Goal: Task Accomplishment & Management: Manage account settings

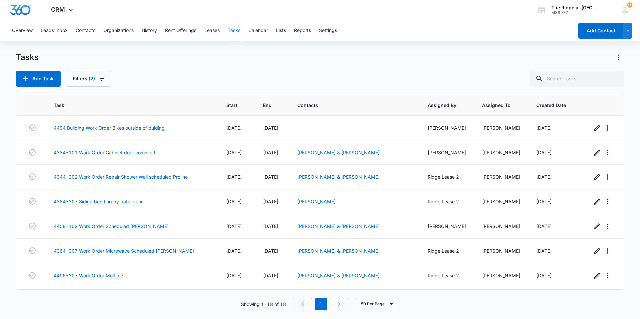
scroll to position [270, 0]
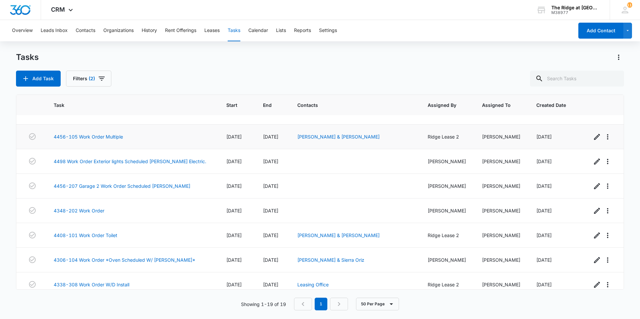
scroll to position [294, 0]
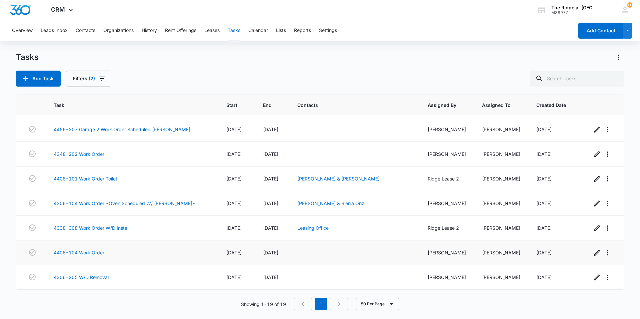
click at [91, 251] on link "4406-104 Work Order" at bounding box center [79, 252] width 51 height 7
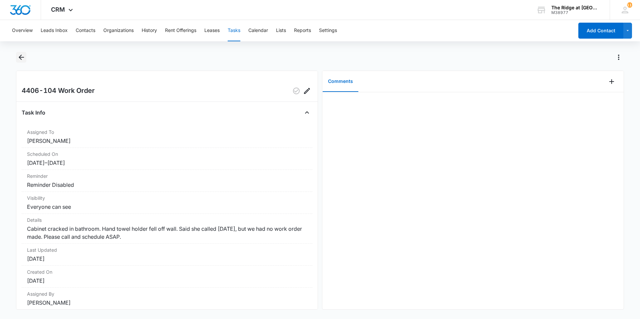
click at [17, 58] on icon "Back" at bounding box center [21, 57] width 8 height 8
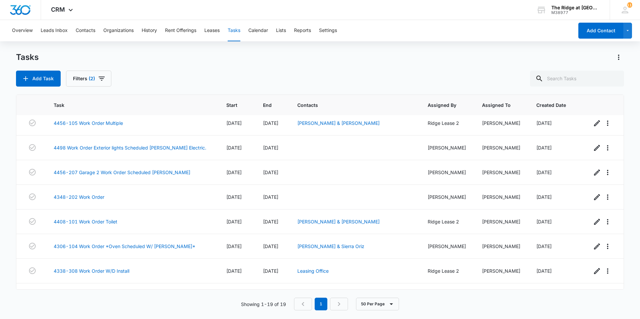
scroll to position [294, 0]
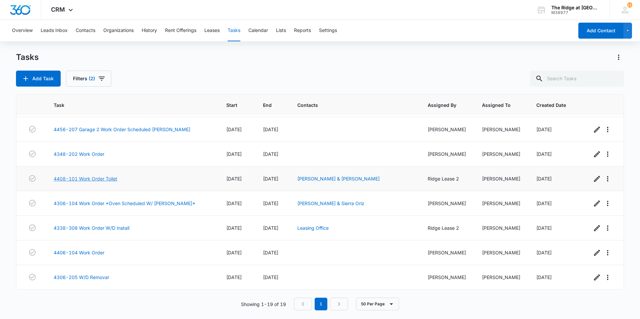
click at [110, 179] on link "4408-101 Work Order Toilet" at bounding box center [86, 178] width 64 height 7
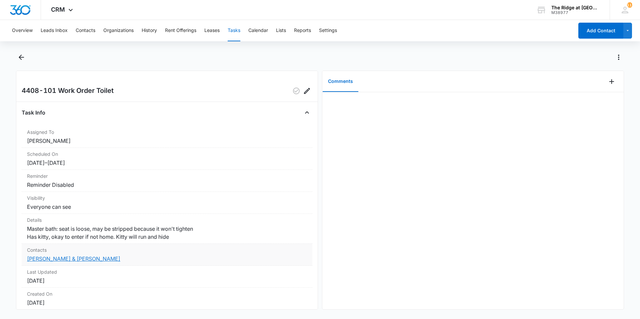
click at [65, 258] on link "[PERSON_NAME] & [PERSON_NAME]" at bounding box center [73, 259] width 93 height 7
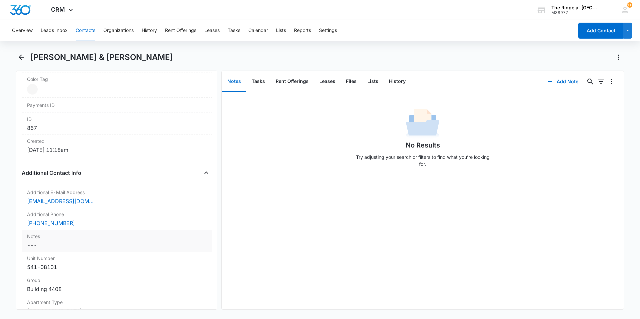
scroll to position [400, 0]
click at [22, 59] on icon "Back" at bounding box center [21, 57] width 8 height 8
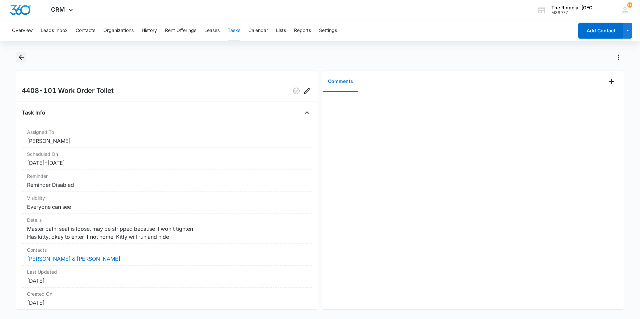
click at [24, 58] on icon "Back" at bounding box center [21, 57] width 8 height 8
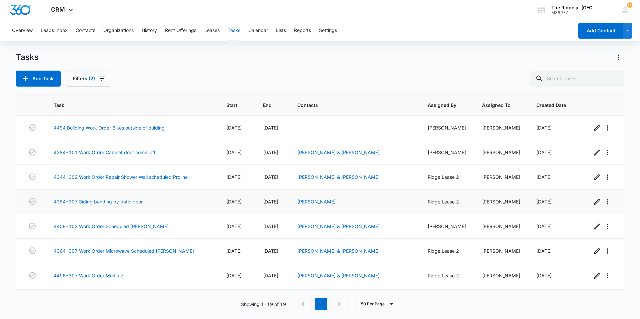
click at [130, 201] on link "4384-307 Siding bending by patio door" at bounding box center [98, 201] width 89 height 7
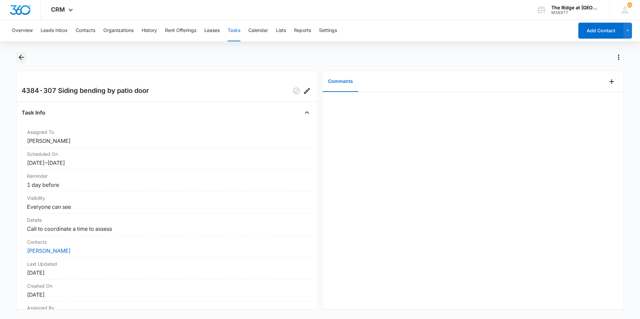
click at [22, 57] on icon "Back" at bounding box center [21, 57] width 8 height 8
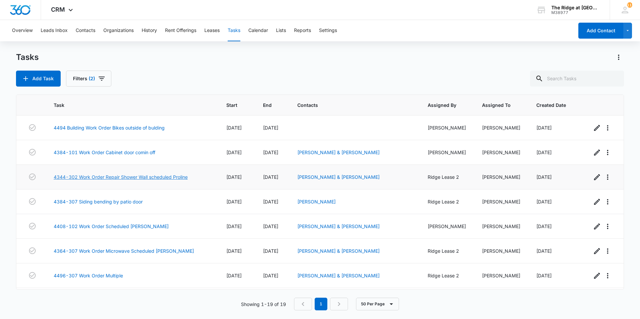
click at [170, 180] on link "4344-302 Work Order Repair Shower Wall scheduled Proline" at bounding box center [121, 177] width 134 height 7
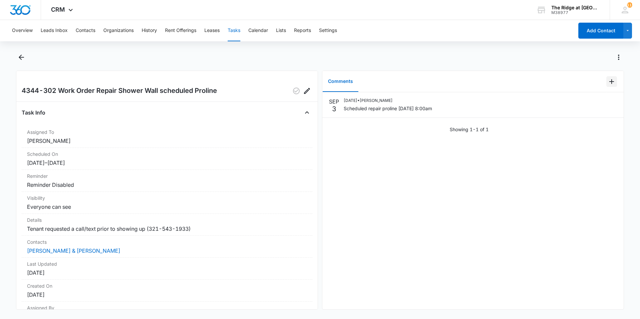
click at [609, 85] on icon "Add Comment" at bounding box center [612, 82] width 8 height 8
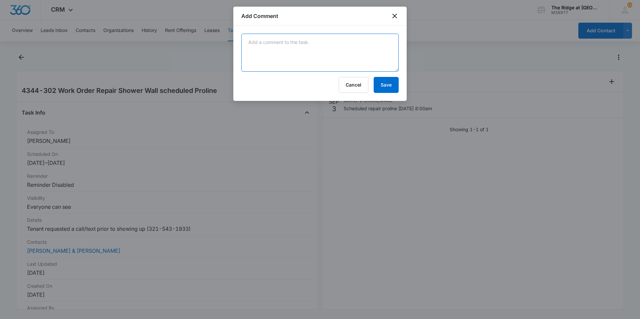
click at [352, 58] on textarea at bounding box center [319, 53] width 157 height 38
type textarea "adressed 9/10 by [PERSON_NAME]"
click at [376, 80] on button "Save" at bounding box center [386, 85] width 25 height 16
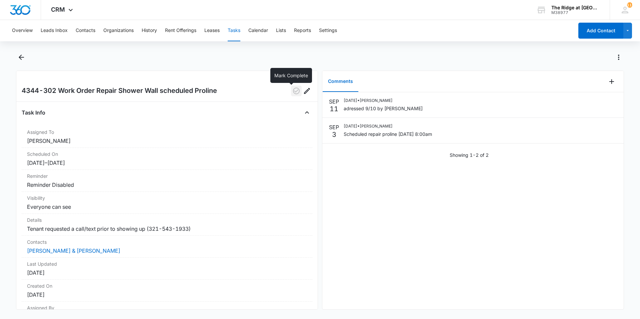
click at [294, 93] on icon "button" at bounding box center [296, 91] width 8 height 8
click at [24, 58] on icon "Back" at bounding box center [21, 57] width 8 height 8
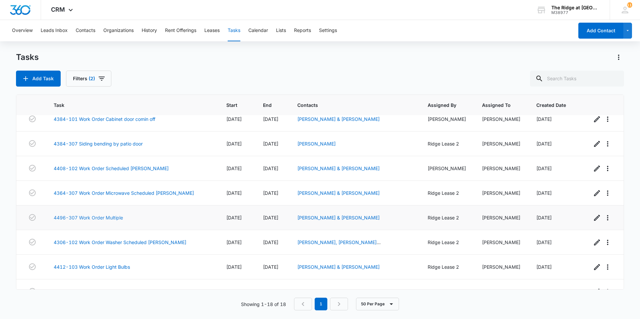
scroll to position [67, 0]
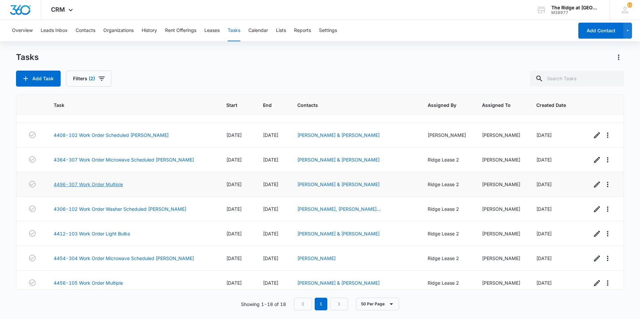
click at [118, 185] on link "4496-307 Work Order Multiple" at bounding box center [88, 184] width 69 height 7
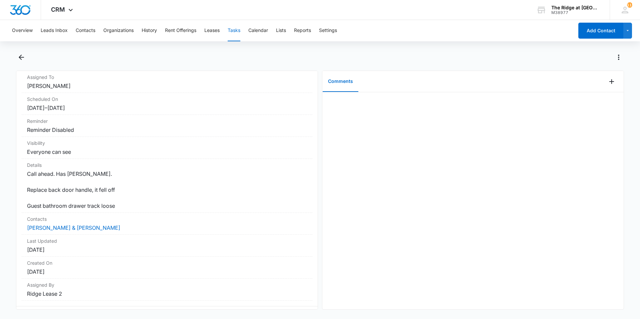
scroll to position [70, 0]
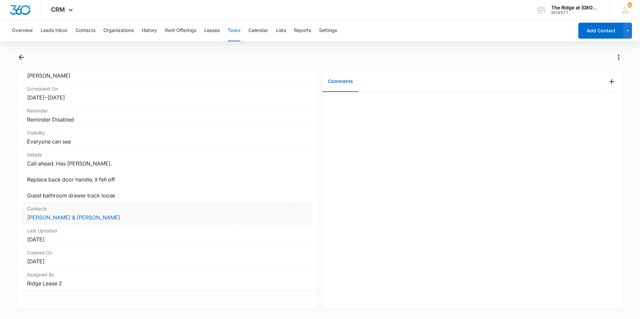
click at [45, 208] on div "Contacts Rob Busse & Donna Johnson" at bounding box center [167, 214] width 291 height 22
click at [47, 214] on link "[PERSON_NAME] & [PERSON_NAME]" at bounding box center [73, 217] width 93 height 7
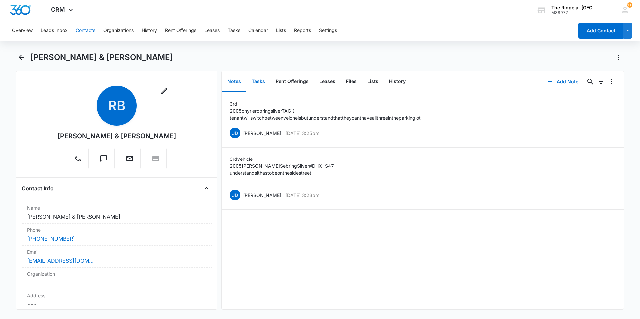
click at [250, 85] on button "Tasks" at bounding box center [258, 81] width 24 height 21
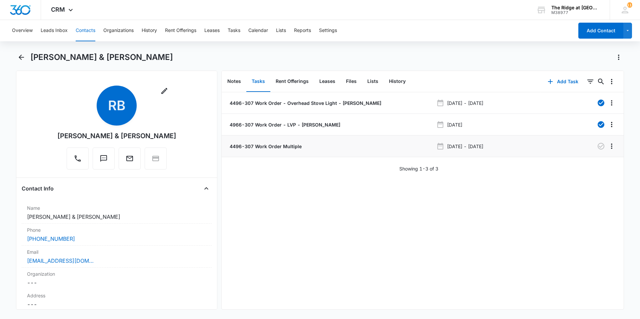
click at [276, 151] on li "4496-307 Work Order Multiple Sep 2, 2025 - Sep 5, 2025" at bounding box center [423, 147] width 402 height 22
click at [275, 147] on p "4496-307 Work Order Multiple" at bounding box center [264, 146] width 73 height 7
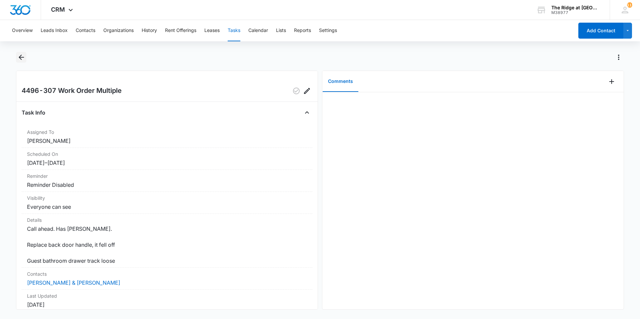
click at [23, 58] on icon "Back" at bounding box center [21, 57] width 8 height 8
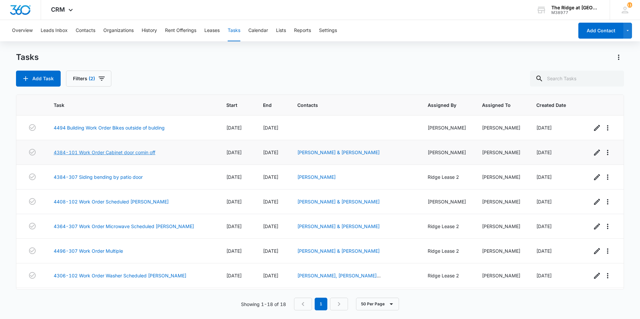
click at [122, 154] on link "4384-101 Work Order Cabinet door comin off" at bounding box center [105, 152] width 102 height 7
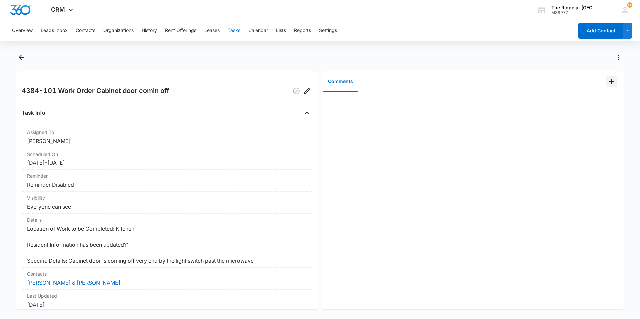
click at [608, 83] on icon "Add Comment" at bounding box center [612, 82] width 8 height 8
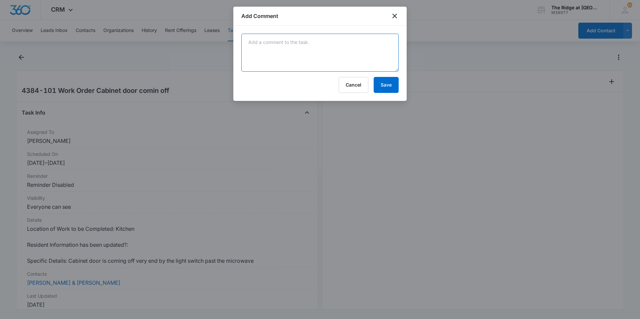
click at [323, 49] on textarea at bounding box center [319, 53] width 157 height 38
type textarea "resecured door"
click at [398, 88] on button "Save" at bounding box center [386, 85] width 25 height 16
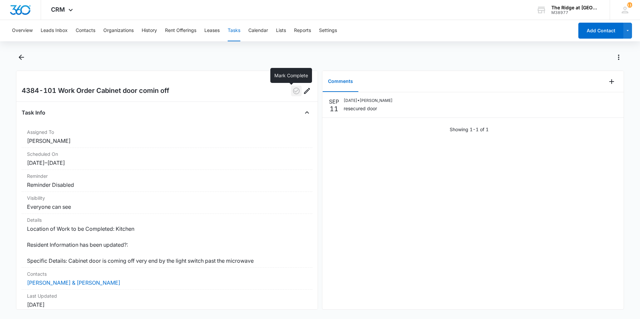
click at [293, 91] on icon "button" at bounding box center [296, 91] width 8 height 8
click at [16, 58] on button "Back" at bounding box center [21, 57] width 10 height 11
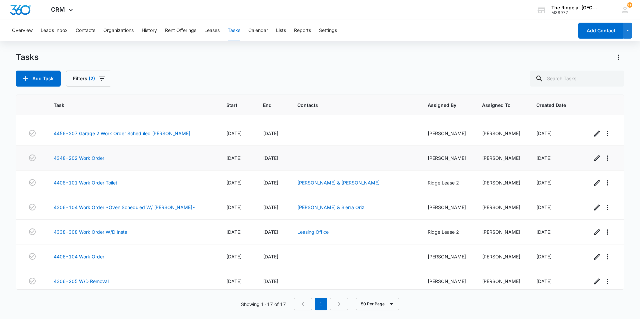
scroll to position [245, 0]
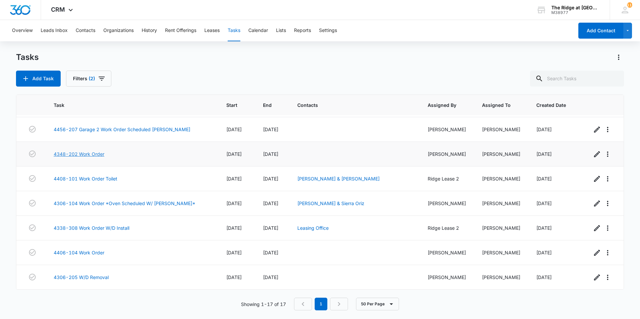
click at [83, 154] on link "4348-202 Work Order" at bounding box center [79, 154] width 51 height 7
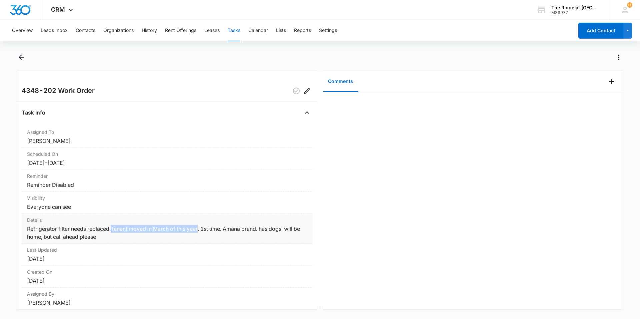
drag, startPoint x: 111, startPoint y: 228, endPoint x: 200, endPoint y: 230, distance: 89.1
click at [200, 230] on dd "Refrigerator filter needs replaced. tenant moved in March of this year. 1st tim…" at bounding box center [167, 233] width 280 height 16
click at [21, 51] on div "Overview Leads Inbox Contacts Organizations History Rent Offerings Leases Tasks…" at bounding box center [320, 169] width 640 height 298
click at [25, 57] on icon "Back" at bounding box center [21, 57] width 8 height 8
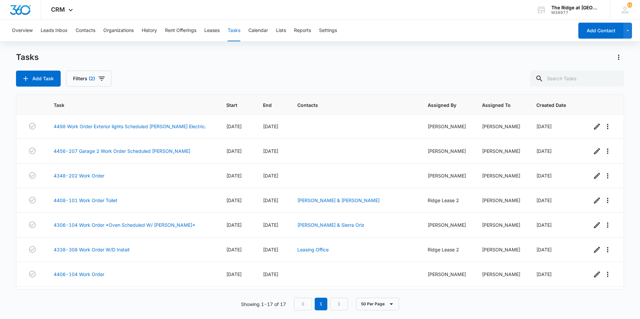
scroll to position [245, 0]
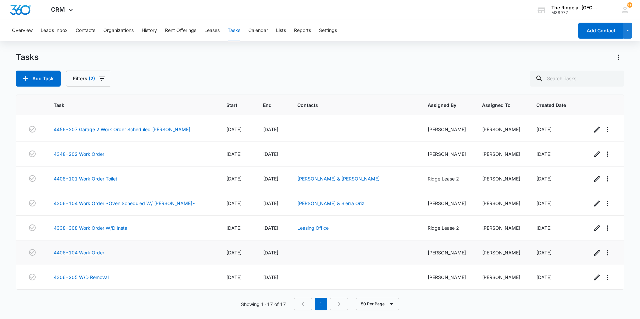
click at [99, 253] on link "4406-104 Work Order" at bounding box center [79, 252] width 51 height 7
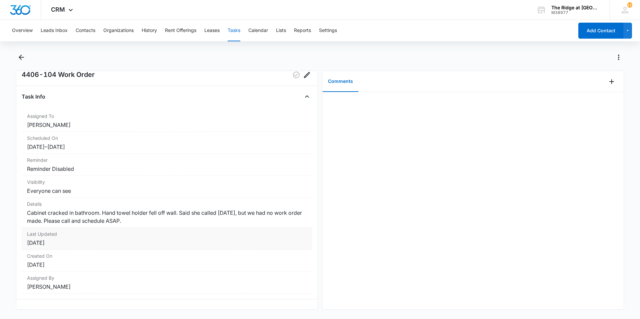
scroll to position [24, 0]
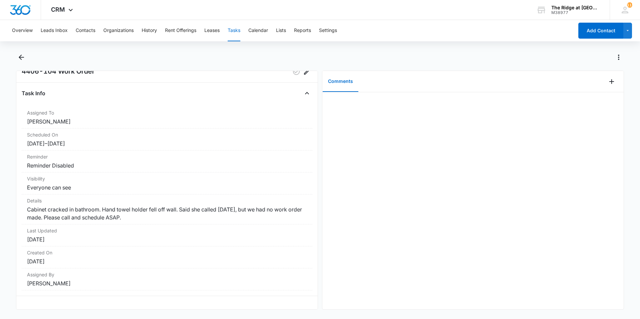
drag, startPoint x: 132, startPoint y: 250, endPoint x: 0, endPoint y: 196, distance: 143.0
click at [0, 196] on main "4406-104 Work Order Task Info Assigned To [PERSON_NAME] Scheduled On [DATE] – […" at bounding box center [320, 185] width 640 height 266
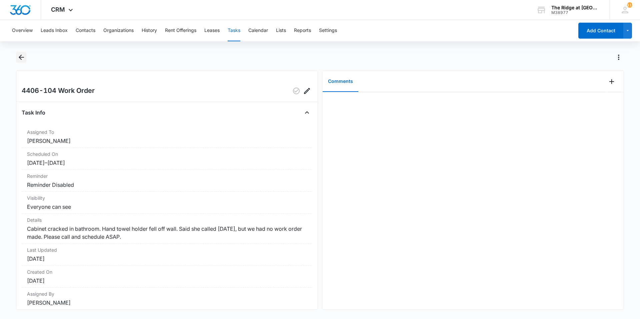
click at [23, 58] on icon "Back" at bounding box center [21, 57] width 5 height 5
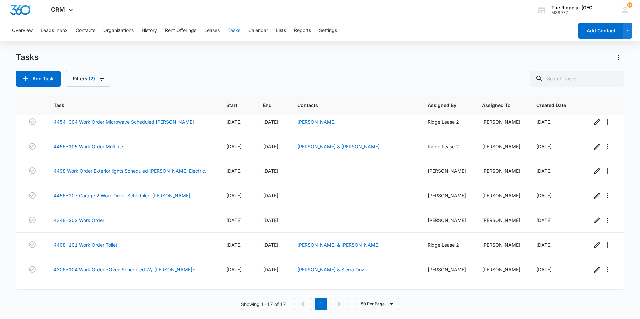
scroll to position [178, 0]
click at [99, 220] on link "4348-202 Work Order" at bounding box center [79, 220] width 51 height 7
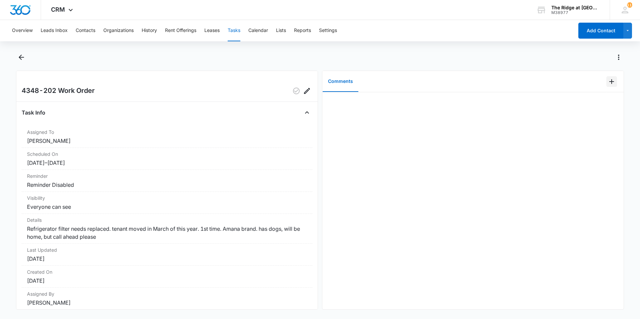
click at [608, 85] on icon "Add Comment" at bounding box center [612, 82] width 8 height 8
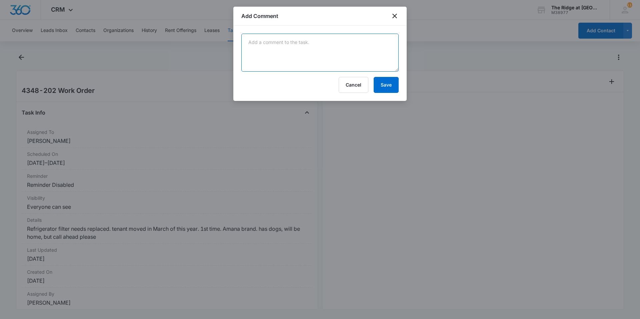
click at [331, 38] on textarea at bounding box center [319, 53] width 157 height 38
type textarea "tenant bought one since she already got her free one?"
click at [400, 84] on div "tenant bought one since she already got her free one? Cancel Save" at bounding box center [319, 63] width 173 height 75
click at [394, 86] on button "Save" at bounding box center [386, 85] width 25 height 16
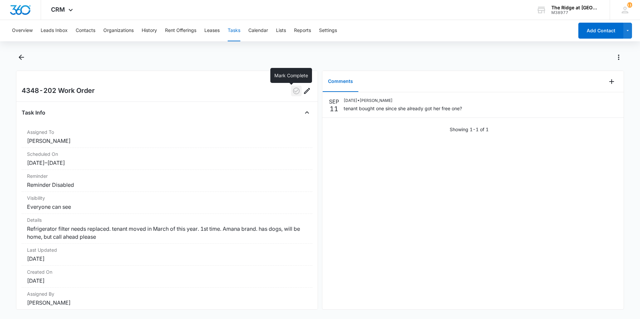
click at [295, 90] on icon "button" at bounding box center [296, 91] width 8 height 8
click at [24, 52] on button "Back" at bounding box center [21, 57] width 10 height 11
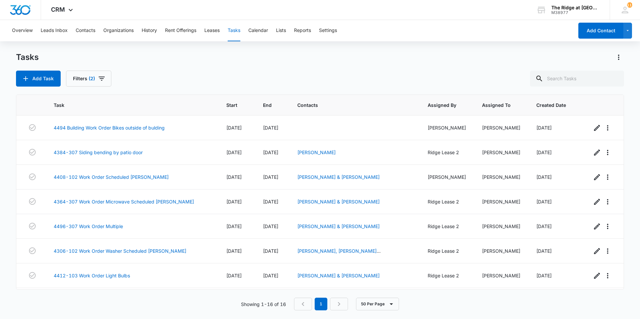
drag, startPoint x: 123, startPoint y: 152, endPoint x: 161, endPoint y: 91, distance: 72.3
click at [161, 91] on div "Tasks Add Task Filters (2) Task Start End Contacts Assigned By Assigned To Crea…" at bounding box center [320, 185] width 608 height 267
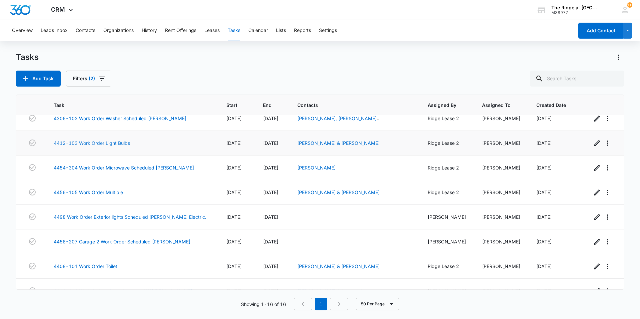
scroll to position [133, 0]
click at [115, 191] on link "4456-105 Work Order Multiple" at bounding box center [88, 191] width 69 height 7
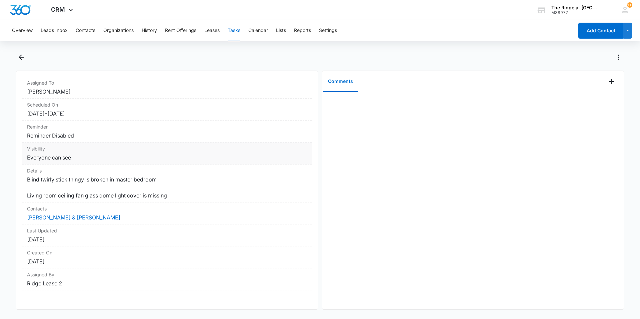
scroll to position [54, 0]
click at [20, 51] on div "Overview Leads Inbox Contacts Organizations History Rent Offerings Leases Tasks…" at bounding box center [320, 169] width 640 height 298
click at [20, 59] on icon "Back" at bounding box center [21, 57] width 8 height 8
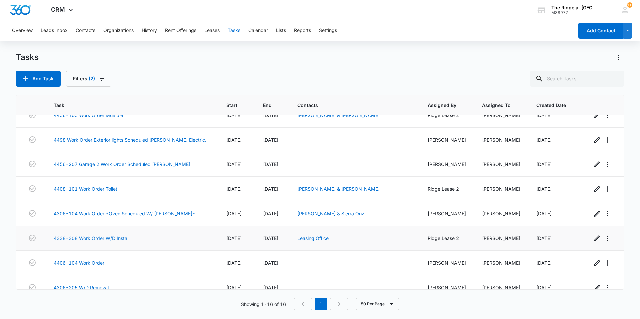
scroll to position [220, 0]
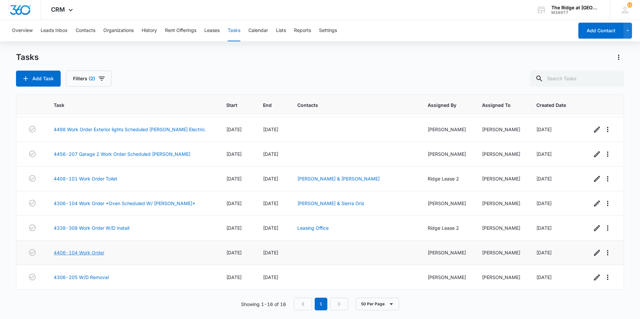
click at [91, 252] on link "4406-104 Work Order" at bounding box center [79, 252] width 51 height 7
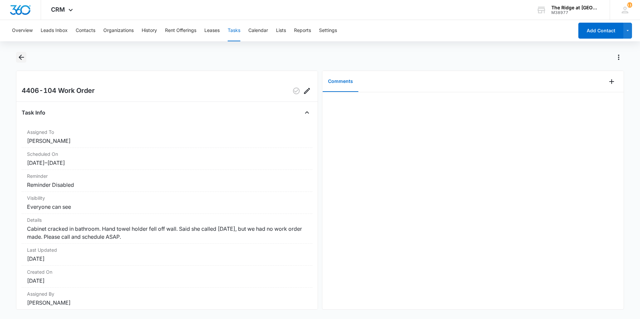
click at [16, 61] on button "Back" at bounding box center [21, 57] width 10 height 11
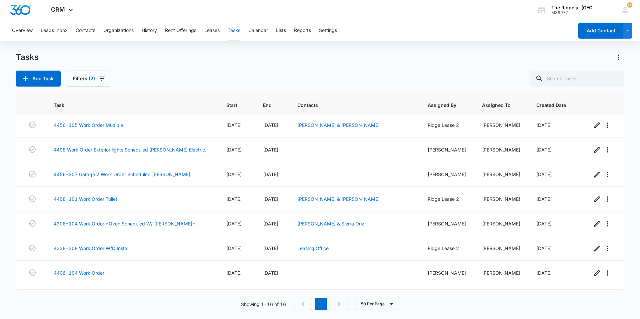
scroll to position [220, 0]
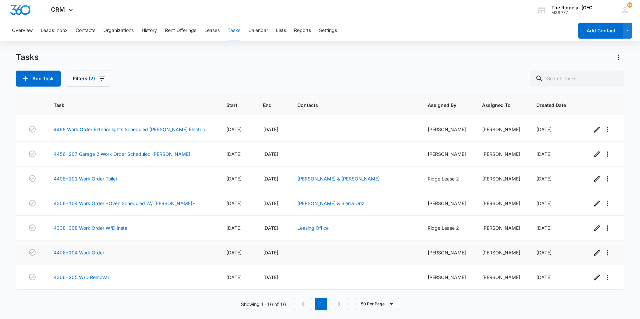
click at [85, 253] on link "4406-104 Work Order" at bounding box center [79, 252] width 51 height 7
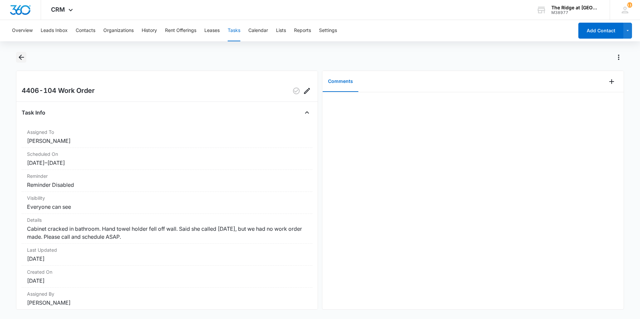
click at [24, 60] on icon "Back" at bounding box center [21, 57] width 8 height 8
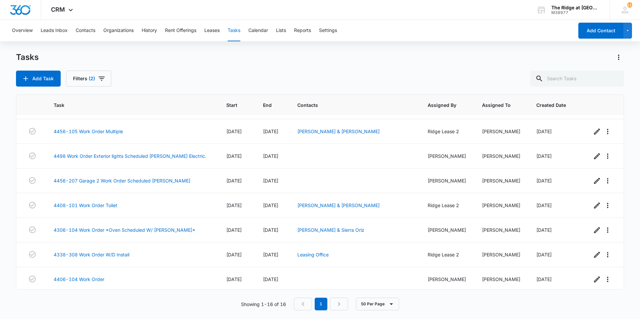
scroll to position [220, 0]
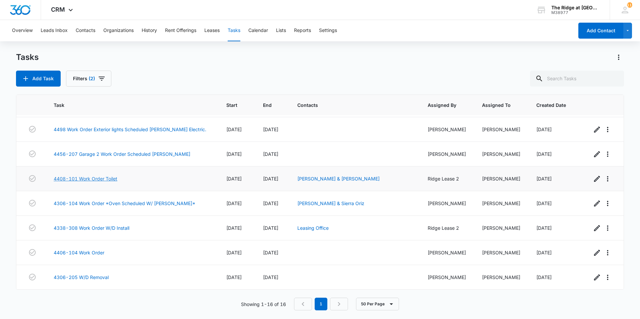
click at [104, 178] on link "4408-101 Work Order Toilet" at bounding box center [86, 178] width 64 height 7
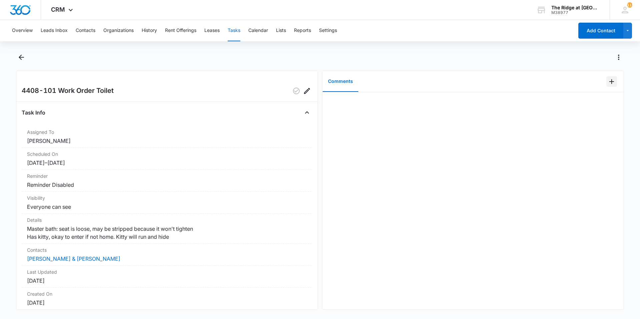
click at [610, 83] on icon "Add Comment" at bounding box center [612, 82] width 8 height 8
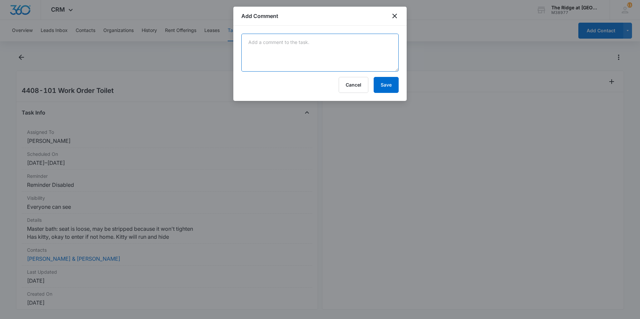
click at [335, 54] on textarea at bounding box center [319, 53] width 157 height 38
type textarea "replaced toilet seat"
click at [383, 89] on button "Save" at bounding box center [386, 85] width 25 height 16
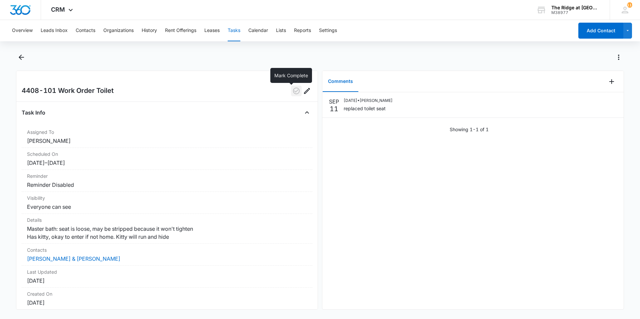
click at [292, 90] on icon "button" at bounding box center [296, 91] width 8 height 8
click at [23, 61] on button "Back" at bounding box center [21, 57] width 10 height 11
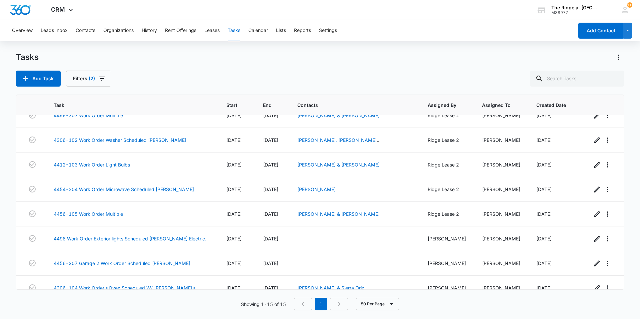
scroll to position [196, 0]
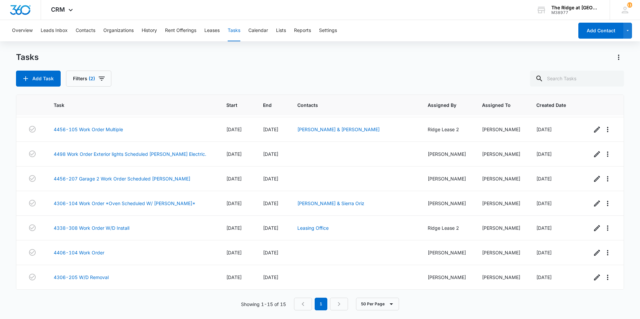
click at [169, 61] on div "Tasks" at bounding box center [320, 57] width 608 height 11
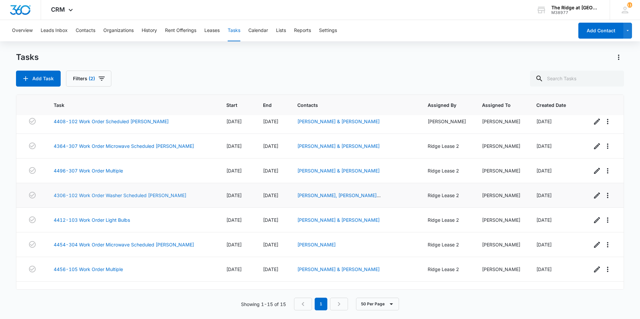
scroll to position [67, 0]
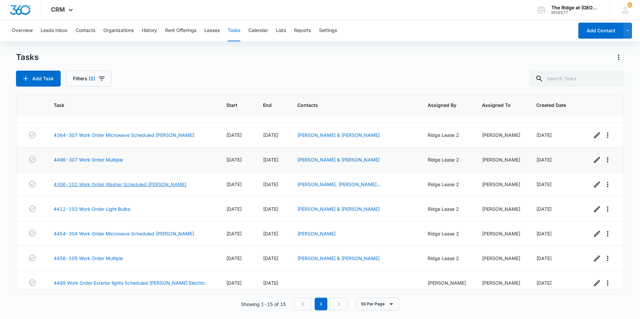
drag, startPoint x: 162, startPoint y: 180, endPoint x: 152, endPoint y: 170, distance: 14.6
drag, startPoint x: 152, startPoint y: 170, endPoint x: 120, endPoint y: 156, distance: 35.6
click at [120, 156] on td "4496-307 Work Order Multiple" at bounding box center [132, 160] width 173 height 25
drag, startPoint x: 120, startPoint y: 156, endPoint x: 120, endPoint y: 163, distance: 7.7
click at [120, 163] on td "4496-307 Work Order Multiple" at bounding box center [132, 160] width 173 height 25
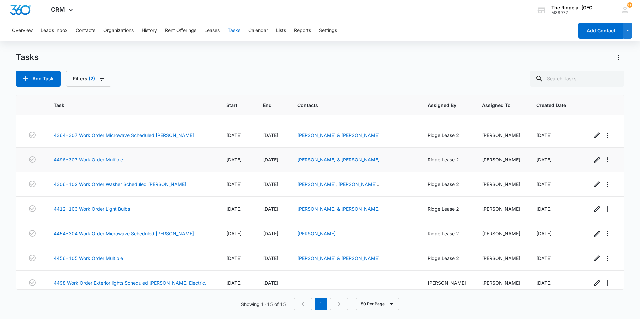
click at [116, 160] on link "4496-307 Work Order Multiple" at bounding box center [88, 159] width 69 height 7
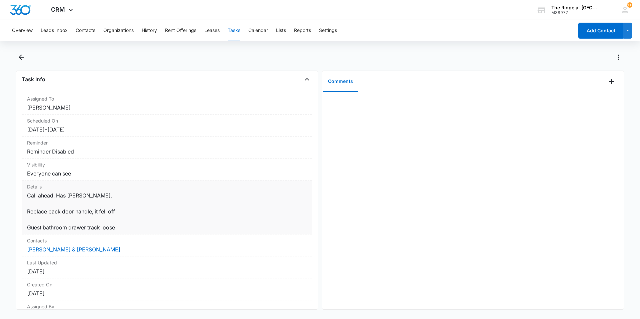
scroll to position [67, 0]
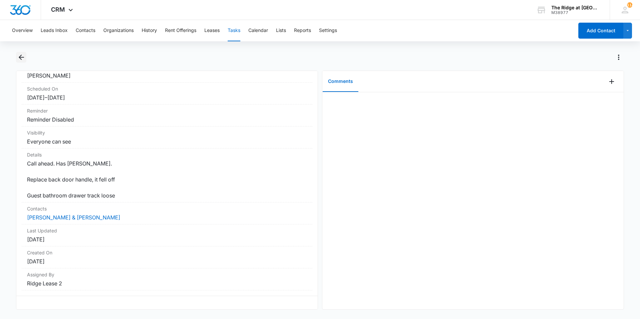
click at [19, 61] on icon "Back" at bounding box center [21, 57] width 8 height 8
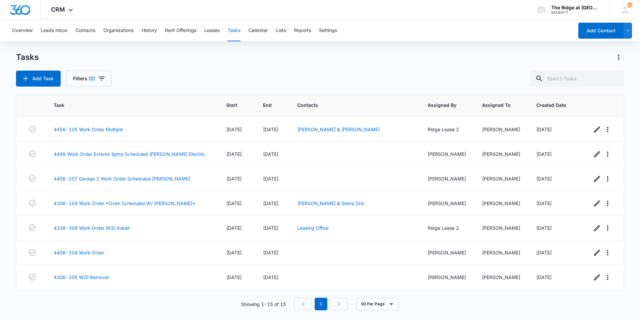
scroll to position [162, 0]
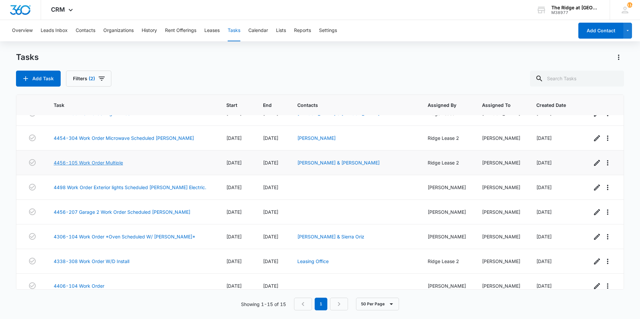
click at [104, 161] on link "4456-105 Work Order Multiple" at bounding box center [88, 162] width 69 height 7
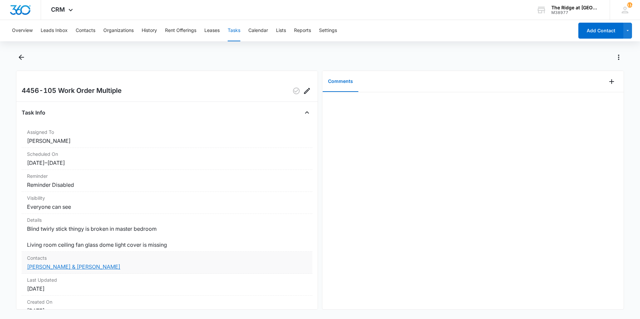
click at [52, 269] on link "[PERSON_NAME] & [PERSON_NAME]" at bounding box center [73, 267] width 93 height 7
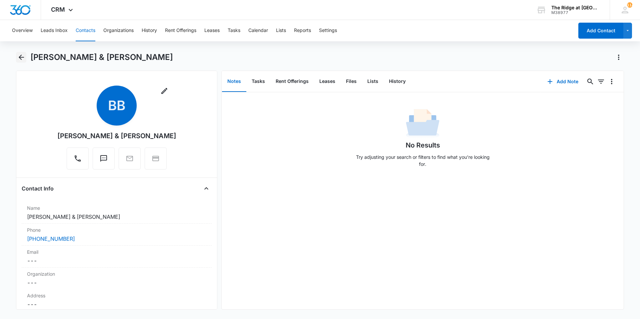
click at [21, 62] on button "Back" at bounding box center [21, 57] width 10 height 11
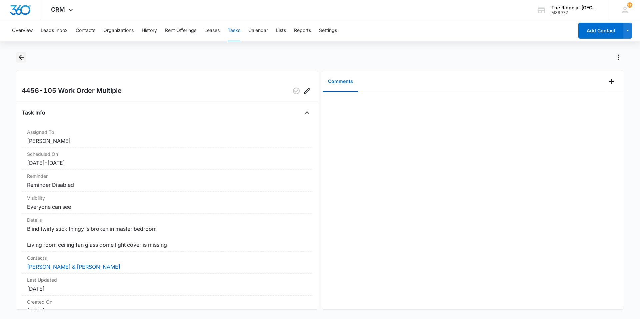
click at [18, 60] on icon "Back" at bounding box center [21, 57] width 8 height 8
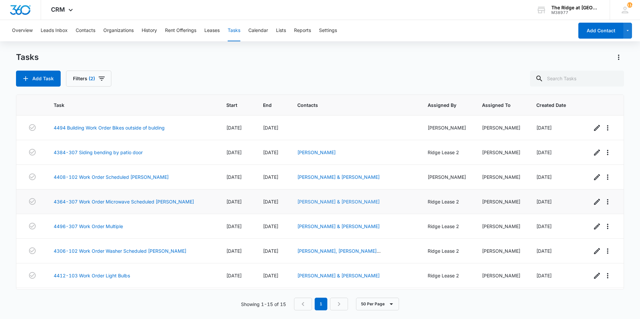
drag, startPoint x: 205, startPoint y: 237, endPoint x: 309, endPoint y: 203, distance: 109.8
click at [337, 184] on td "[PERSON_NAME] & [PERSON_NAME]" at bounding box center [354, 177] width 130 height 25
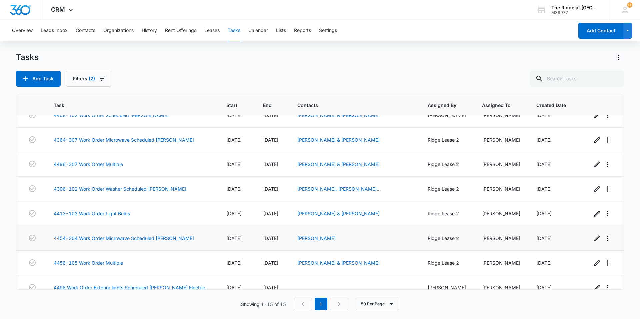
scroll to position [67, 0]
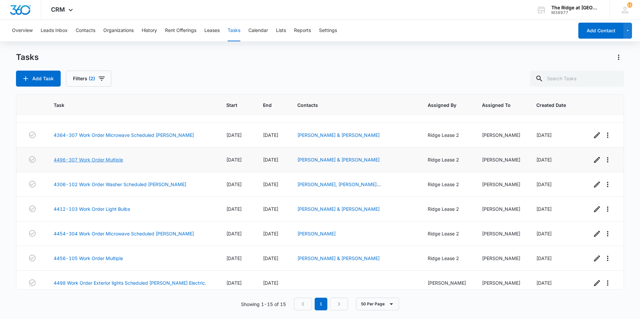
click at [119, 158] on link "4496-307 Work Order Multiple" at bounding box center [88, 159] width 69 height 7
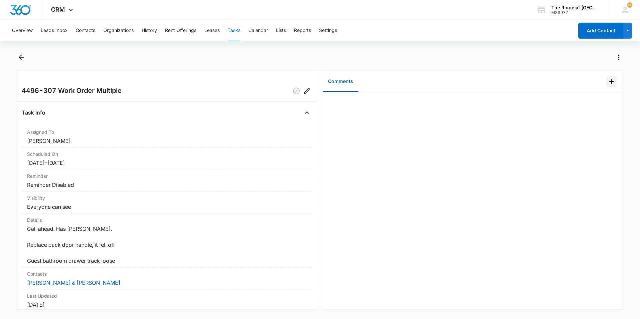
click at [607, 86] on button "Add Comment" at bounding box center [612, 81] width 11 height 11
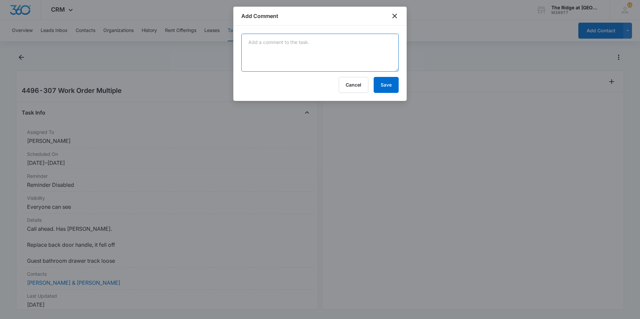
click at [365, 53] on textarea at bounding box center [319, 53] width 157 height 38
type textarea "swapped handle for new it was broken. resecured drawer track."
click at [390, 85] on button "Save" at bounding box center [386, 85] width 25 height 16
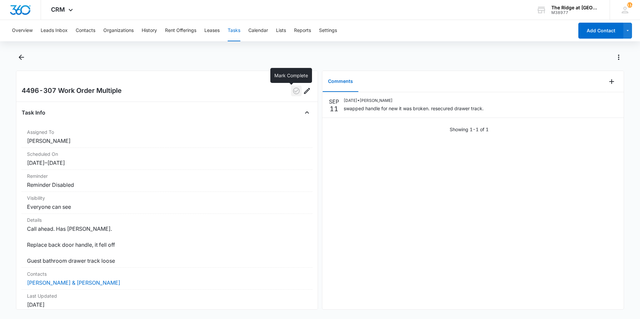
click at [293, 91] on icon "button" at bounding box center [296, 91] width 7 height 7
click at [27, 60] on div at bounding box center [320, 61] width 608 height 19
click at [19, 58] on icon "Back" at bounding box center [21, 57] width 8 height 8
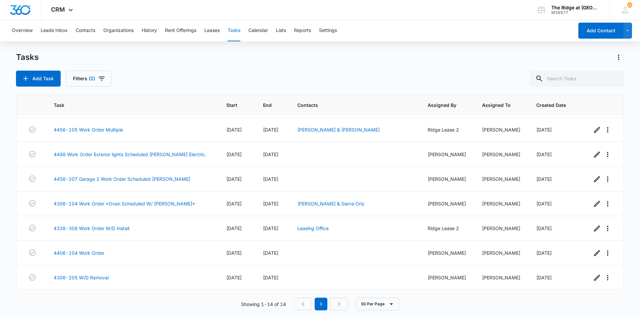
scroll to position [171, 0]
click at [109, 130] on link "4456-105 Work Order Multiple" at bounding box center [88, 129] width 69 height 7
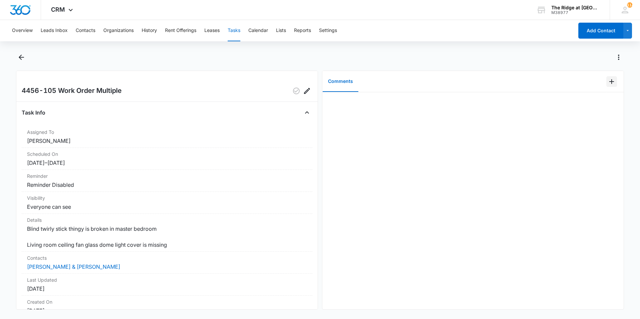
click at [611, 81] on icon "Add Comment" at bounding box center [612, 82] width 8 height 8
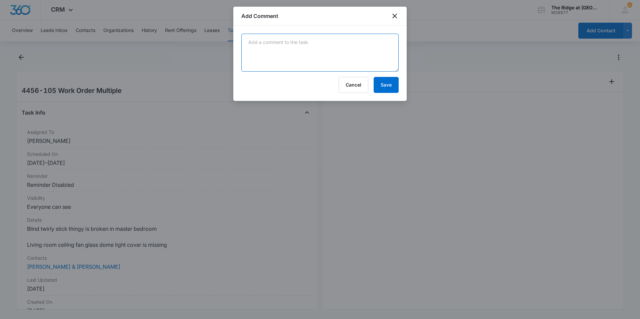
click at [353, 63] on textarea at bounding box center [319, 53] width 157 height 38
type textarea "r"
type textarea "replaced missing glass, and fixed blind wand"
click at [395, 90] on button "Save" at bounding box center [386, 85] width 25 height 16
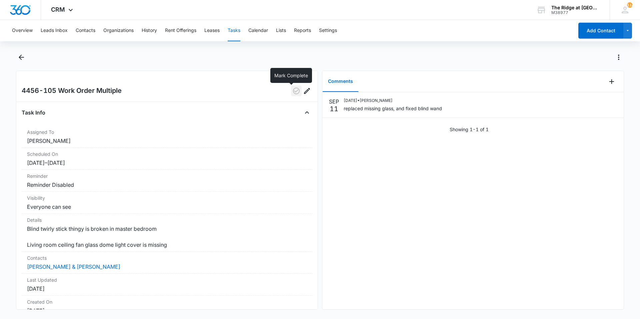
click at [294, 96] on button "button" at bounding box center [296, 91] width 11 height 11
click at [16, 55] on button "Back" at bounding box center [21, 57] width 10 height 11
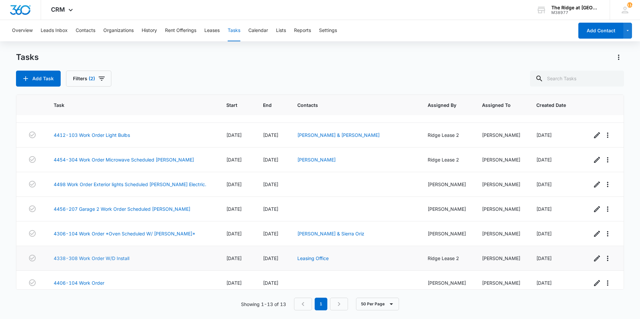
scroll to position [146, 0]
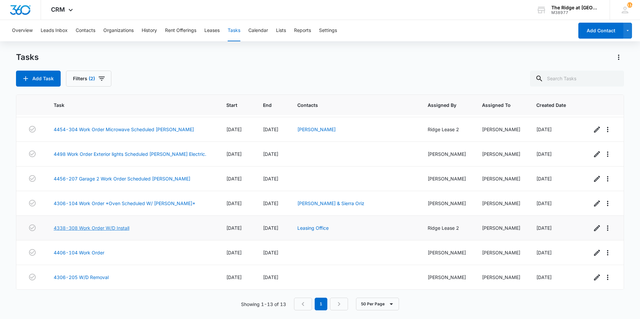
click at [99, 230] on link "4338-308 Work Order W/D Install" at bounding box center [92, 228] width 76 height 7
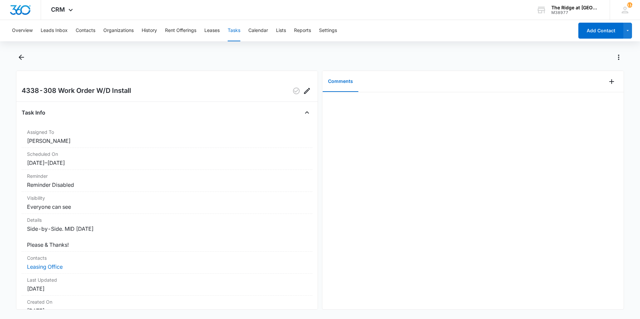
click at [354, 263] on div at bounding box center [472, 200] width 301 height 217
click at [21, 62] on button "Back" at bounding box center [21, 57] width 10 height 11
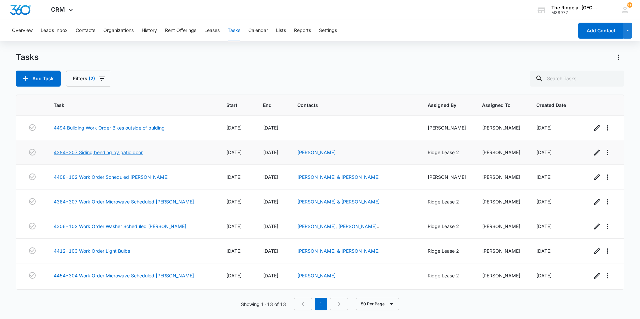
click at [132, 154] on link "4384-307 Siding bending by patio door" at bounding box center [98, 152] width 89 height 7
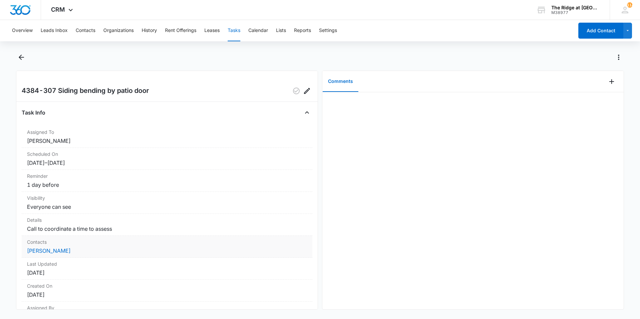
click at [40, 255] on div "Contacts [PERSON_NAME]" at bounding box center [167, 247] width 291 height 22
click at [39, 252] on link "[PERSON_NAME]" at bounding box center [49, 251] width 44 height 7
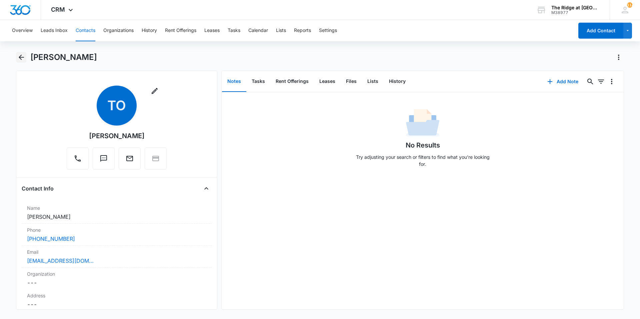
click at [19, 55] on icon "Back" at bounding box center [21, 57] width 8 height 8
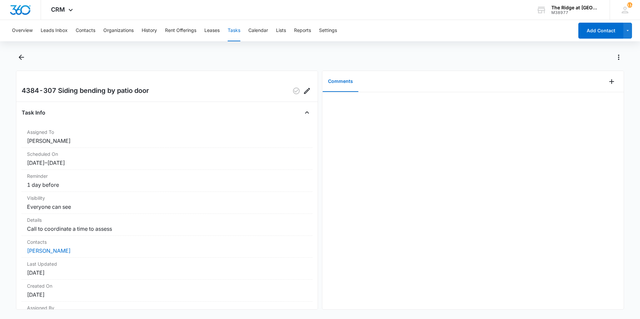
click at [22, 64] on div at bounding box center [320, 61] width 608 height 19
click at [22, 63] on div at bounding box center [320, 61] width 608 height 19
click at [20, 54] on icon "Back" at bounding box center [21, 57] width 8 height 8
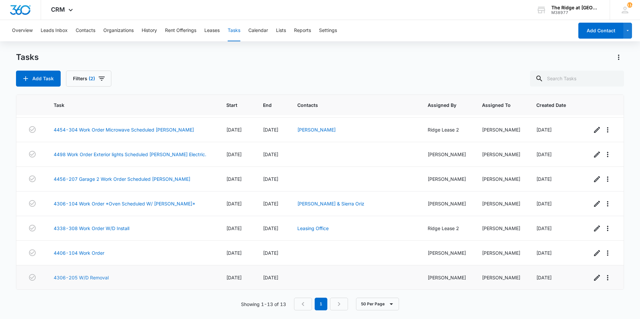
scroll to position [146, 0]
click at [78, 253] on link "4406-104 Work Order" at bounding box center [79, 252] width 51 height 7
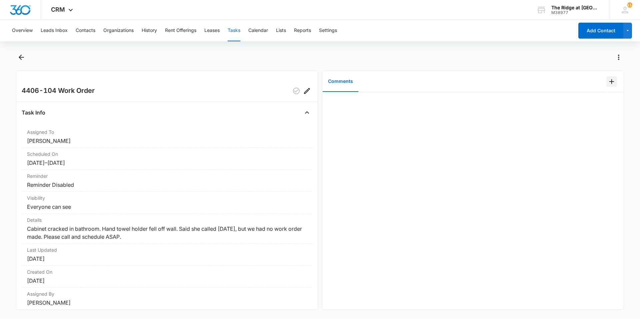
click at [611, 79] on button "Add Comment" at bounding box center [612, 81] width 11 height 11
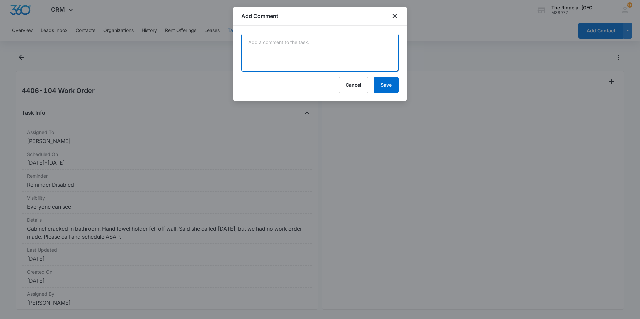
click at [380, 64] on textarea at bounding box center [319, 53] width 157 height 38
type textarea "hand towel holder secured. ordered new door as cabinet door was splitting apart…"
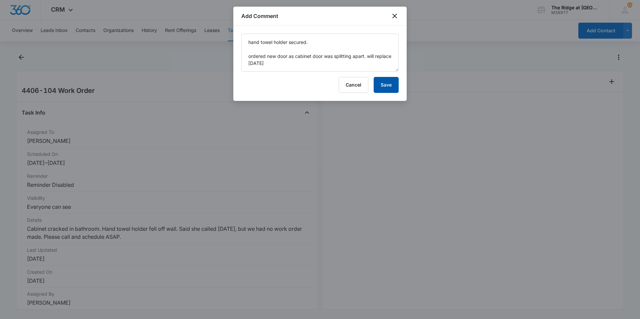
click at [385, 84] on button "Save" at bounding box center [386, 85] width 25 height 16
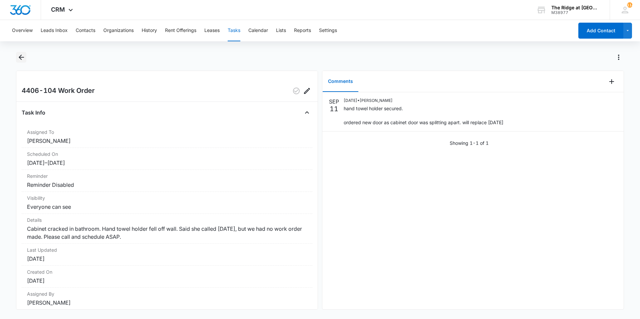
click at [20, 54] on icon "Back" at bounding box center [21, 57] width 8 height 8
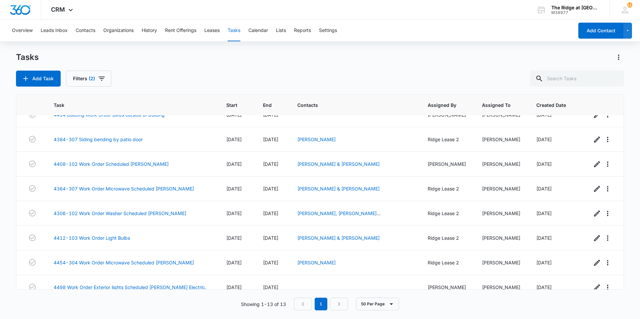
scroll to position [146, 0]
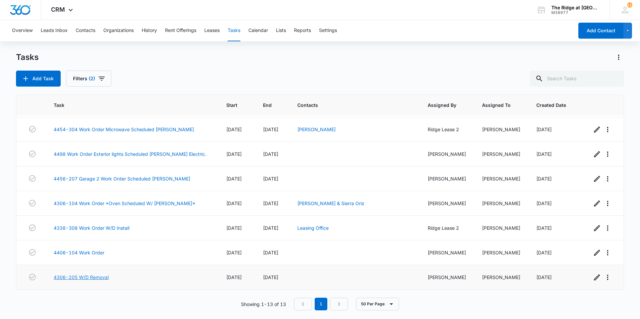
click at [103, 277] on link "4306-205 W/D Removal" at bounding box center [81, 277] width 55 height 7
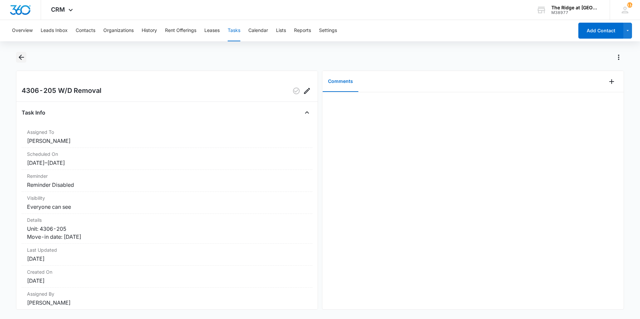
click at [23, 59] on icon "Back" at bounding box center [21, 57] width 8 height 8
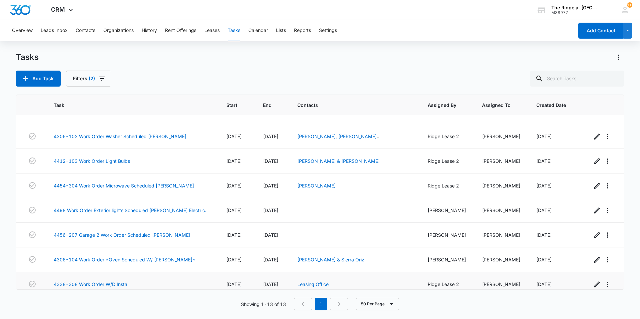
scroll to position [13, 0]
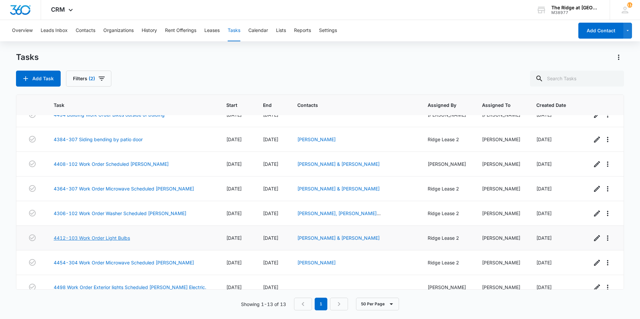
click at [120, 236] on link "4412-103 Work Order Light Bulbs" at bounding box center [92, 238] width 76 height 7
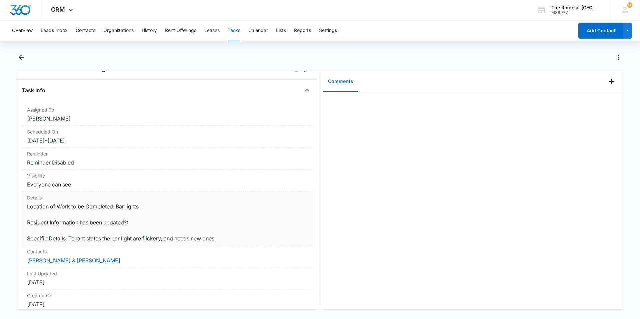
scroll to position [33, 0]
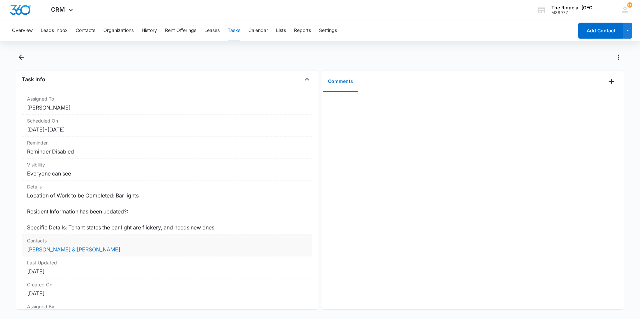
click at [98, 247] on link "[PERSON_NAME] & [PERSON_NAME]" at bounding box center [73, 249] width 93 height 7
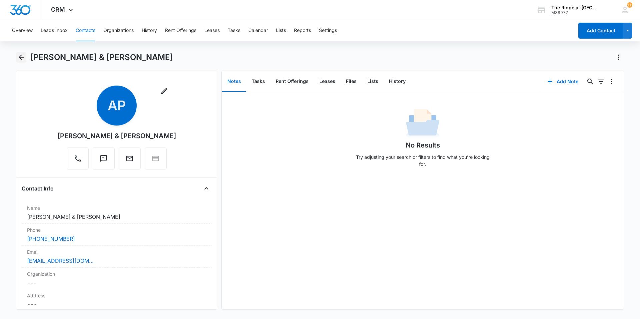
click at [18, 57] on icon "Back" at bounding box center [21, 57] width 8 height 8
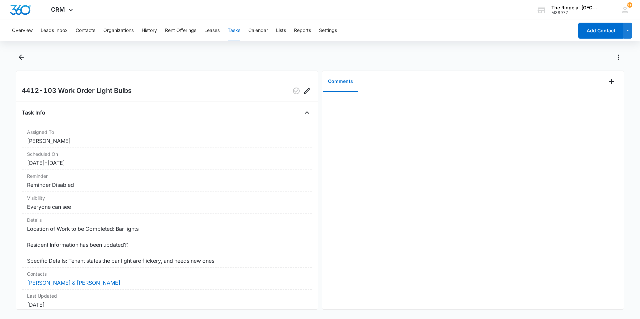
click at [13, 61] on main "4412-103 Work Order Light Bulbs Task Info Assigned To Ricardo Marin Scheduled O…" at bounding box center [320, 185] width 640 height 266
click at [19, 59] on icon "Back" at bounding box center [21, 57] width 8 height 8
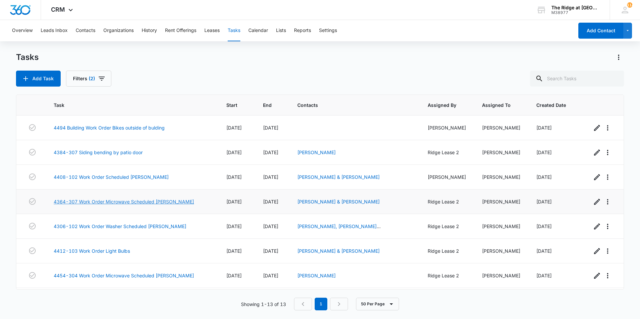
click at [170, 202] on link "4364-307 Work Order Microwave Scheduled [PERSON_NAME]" at bounding box center [124, 201] width 140 height 7
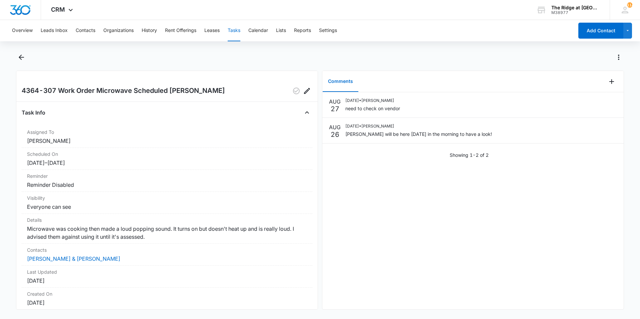
click at [395, 191] on div "[DATE] [DATE] • [PERSON_NAME] need to check on vendor [DATE] [DATE] • [PERSON_N…" at bounding box center [472, 200] width 301 height 217
click at [23, 57] on icon "Back" at bounding box center [21, 57] width 8 height 8
